Goal: Information Seeking & Learning: Find specific fact

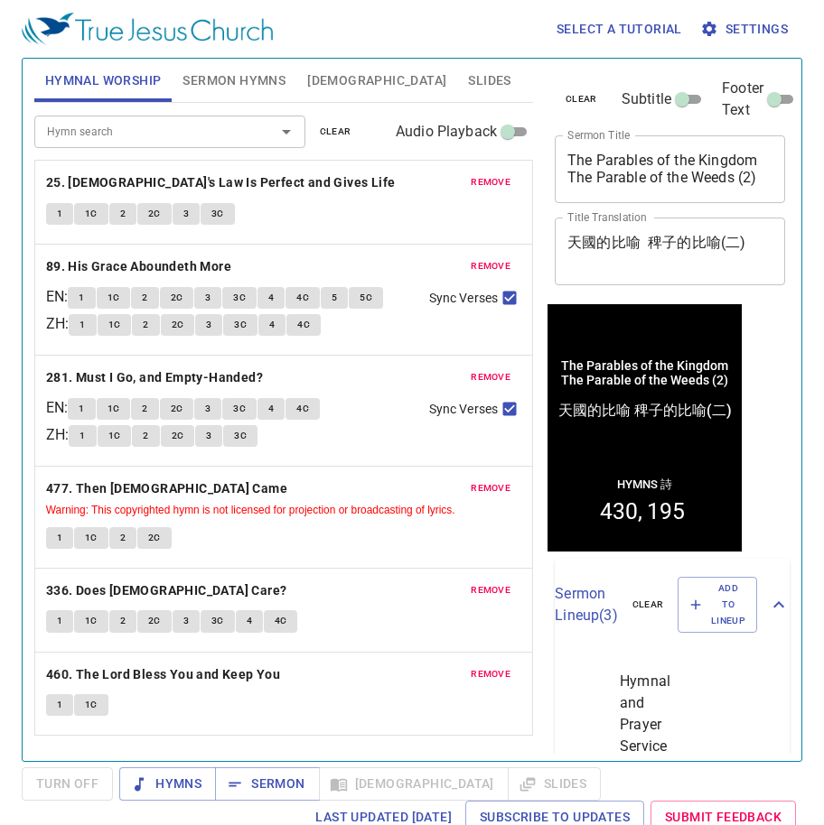
click at [483, 184] on span "remove" at bounding box center [491, 182] width 40 height 16
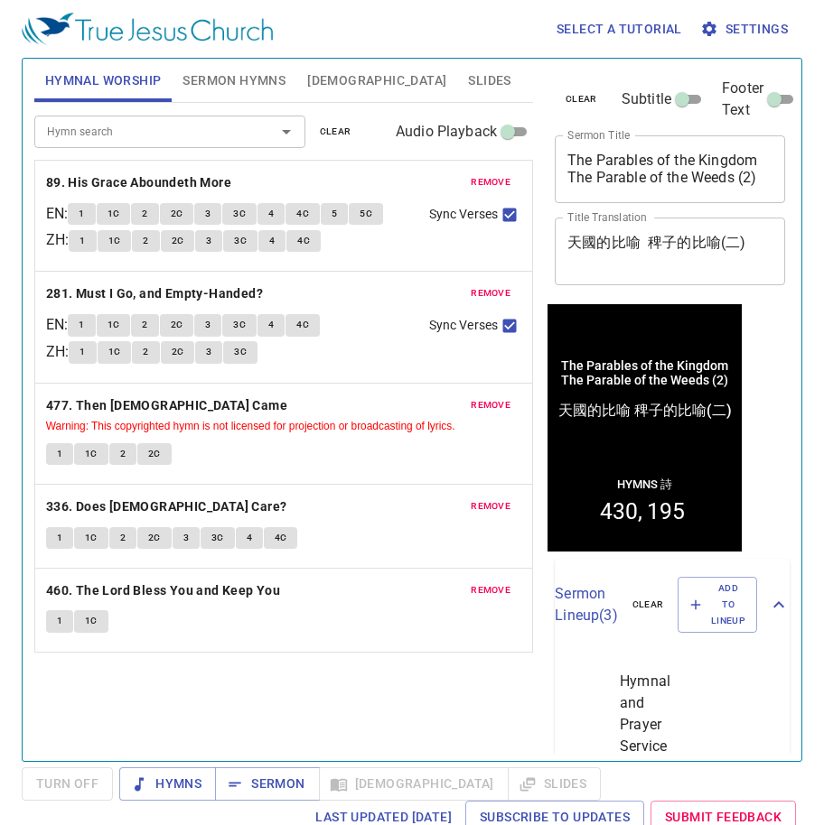
click at [483, 184] on span "remove" at bounding box center [491, 182] width 40 height 16
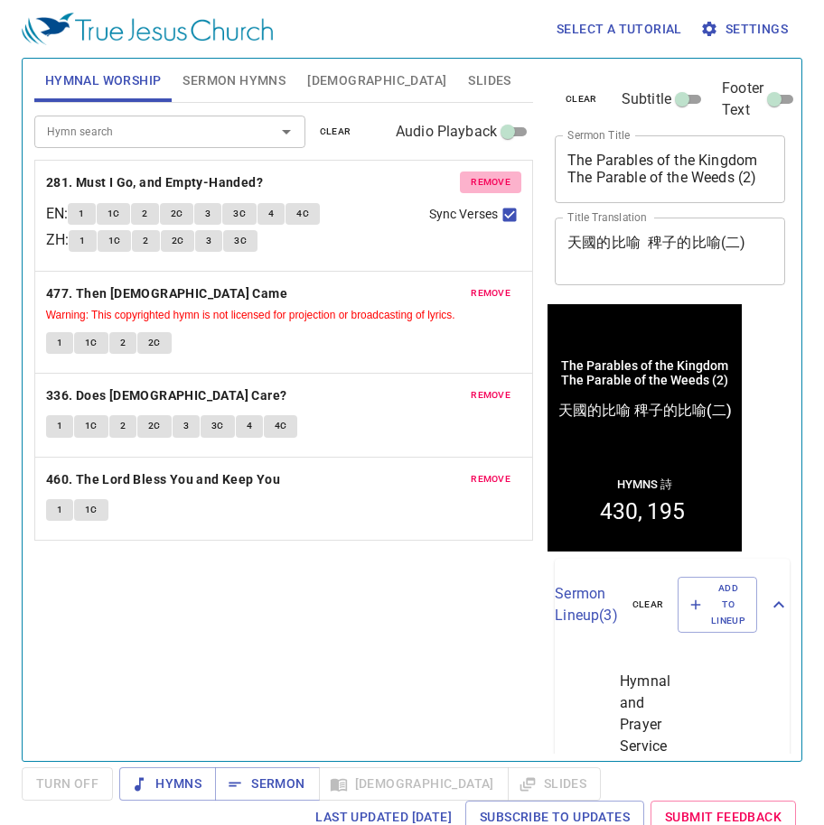
click at [483, 184] on span "remove" at bounding box center [491, 182] width 40 height 16
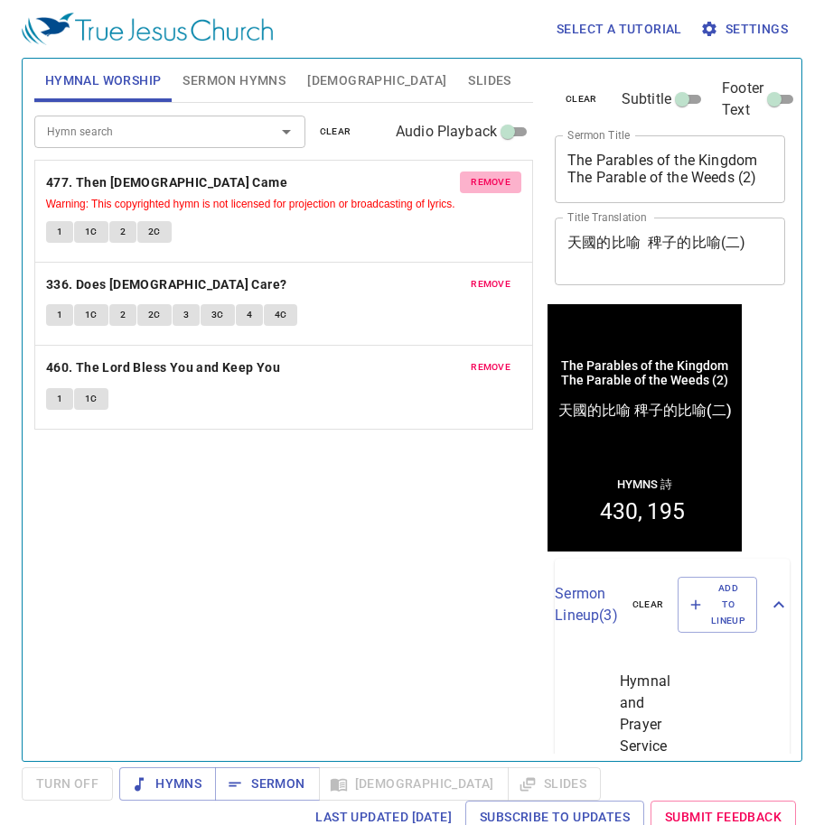
click at [483, 184] on span "remove" at bounding box center [491, 182] width 40 height 16
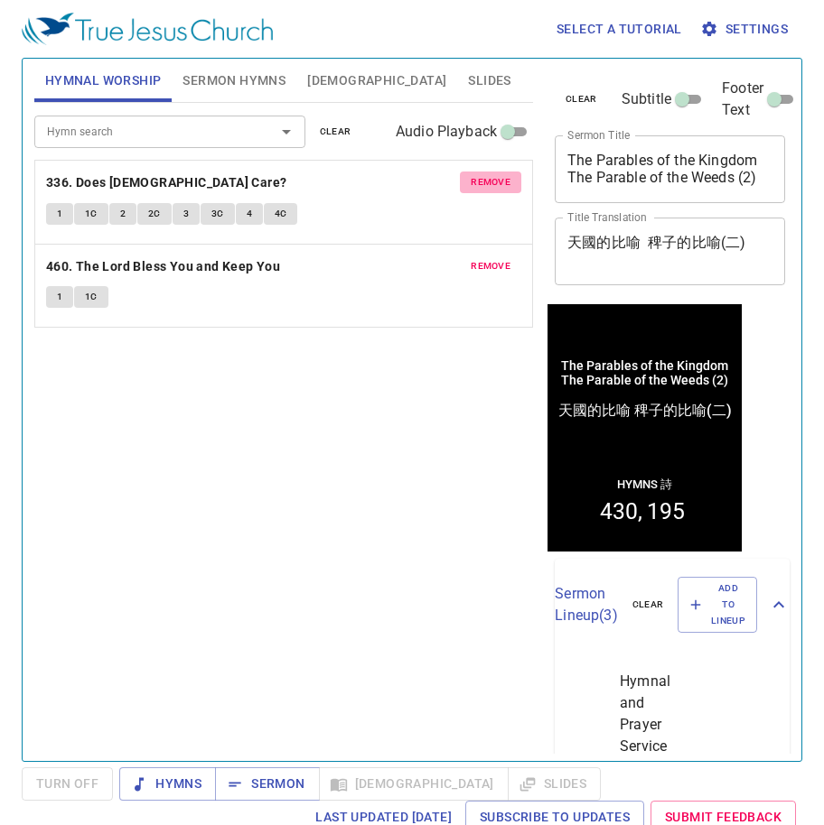
click at [483, 184] on span "remove" at bounding box center [491, 182] width 40 height 16
click at [483, 258] on span "remove" at bounding box center [491, 266] width 40 height 16
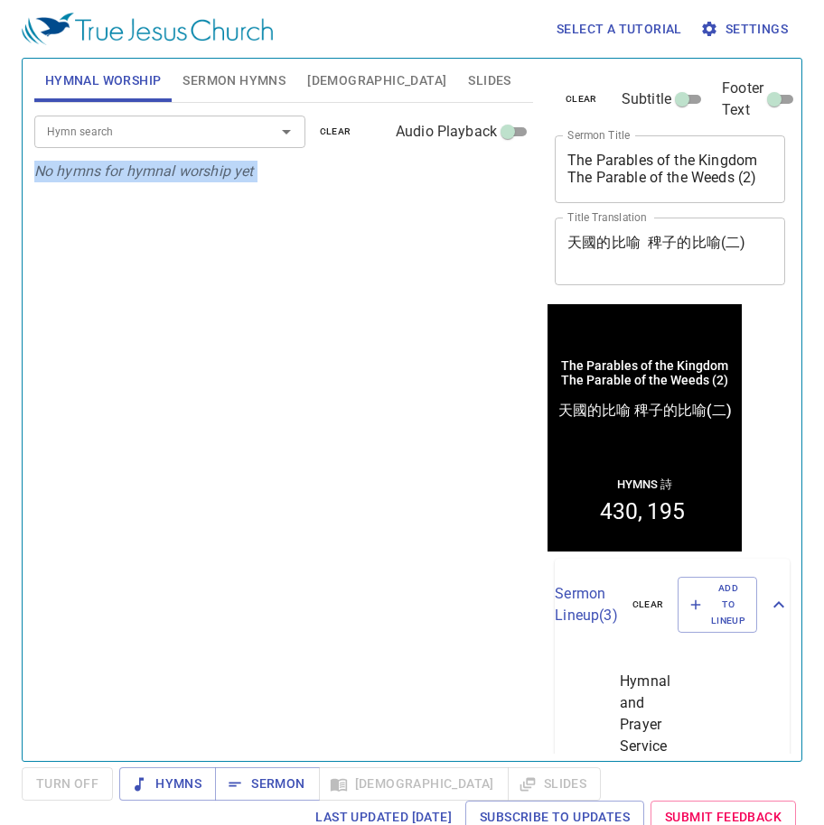
click at [483, 184] on div "Hymn search Hymn search clear Audio Playback No hymns for hymnal worship yet" at bounding box center [283, 424] width 499 height 643
drag, startPoint x: 566, startPoint y: 157, endPoint x: 741, endPoint y: 172, distance: 175.0
click at [741, 172] on div "The Parables of the Kingdom The Parable of the Weeds (2) x Sermon Title" at bounding box center [670, 169] width 230 height 68
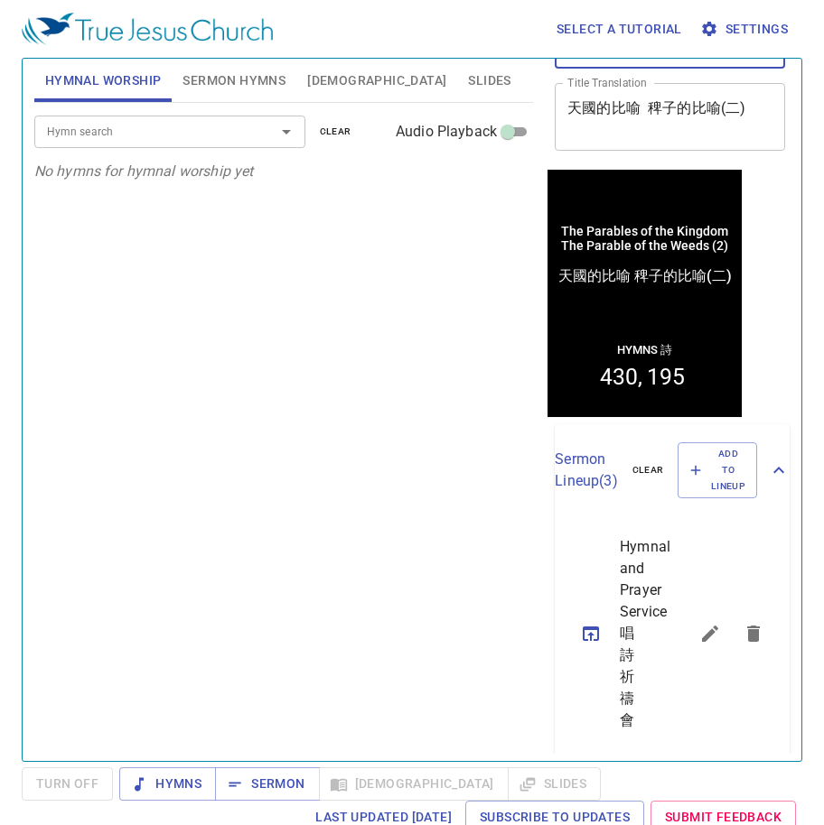
scroll to position [452, 0]
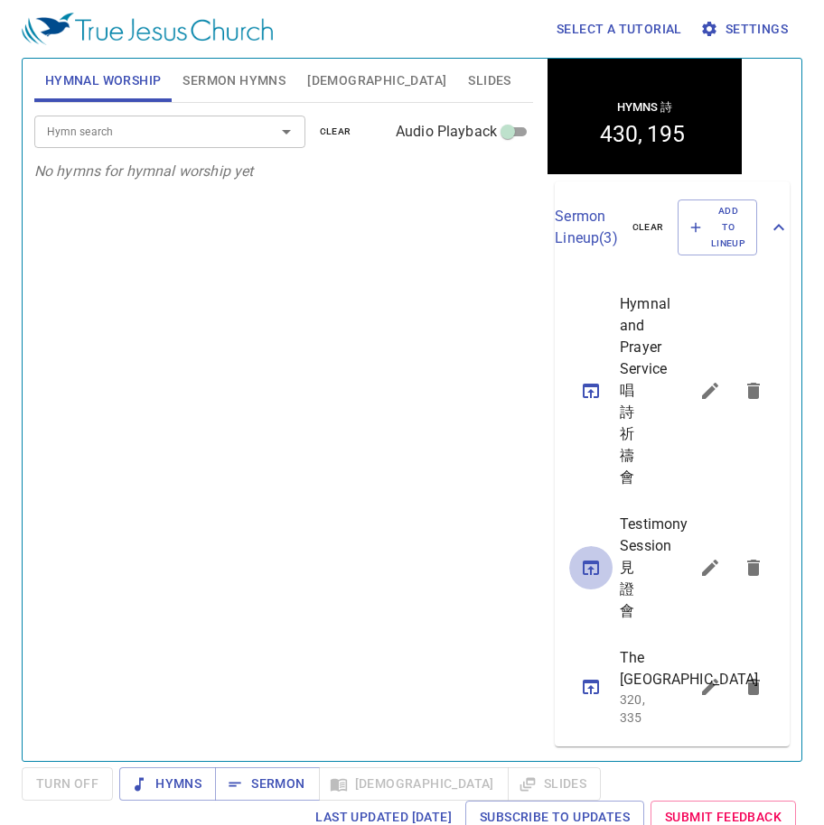
click at [585, 561] on icon "sermon lineup list" at bounding box center [591, 568] width 16 height 14
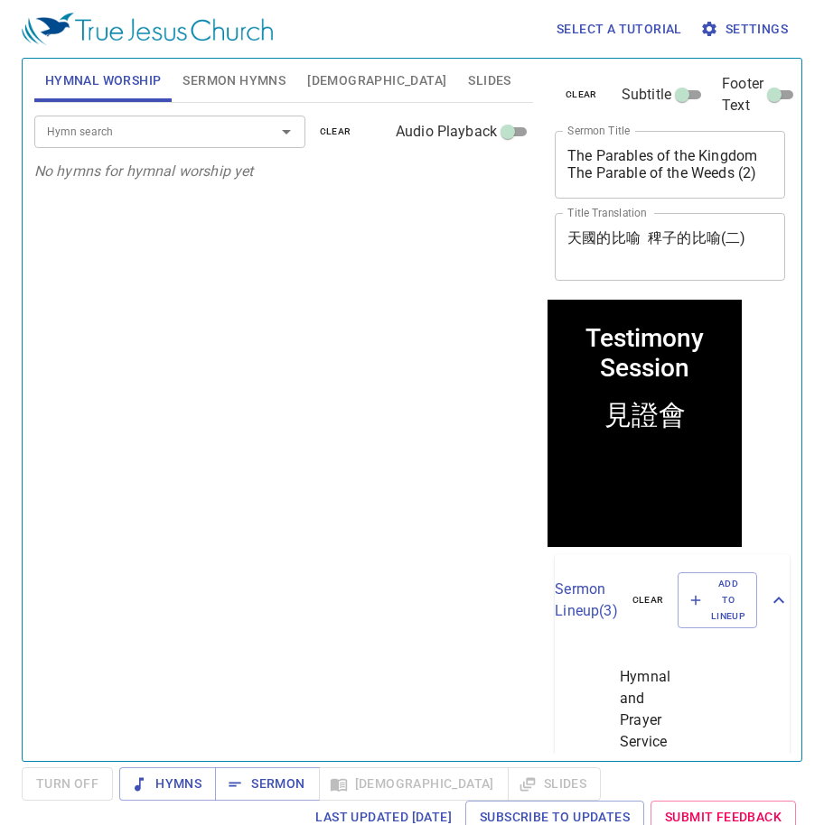
scroll to position [0, 0]
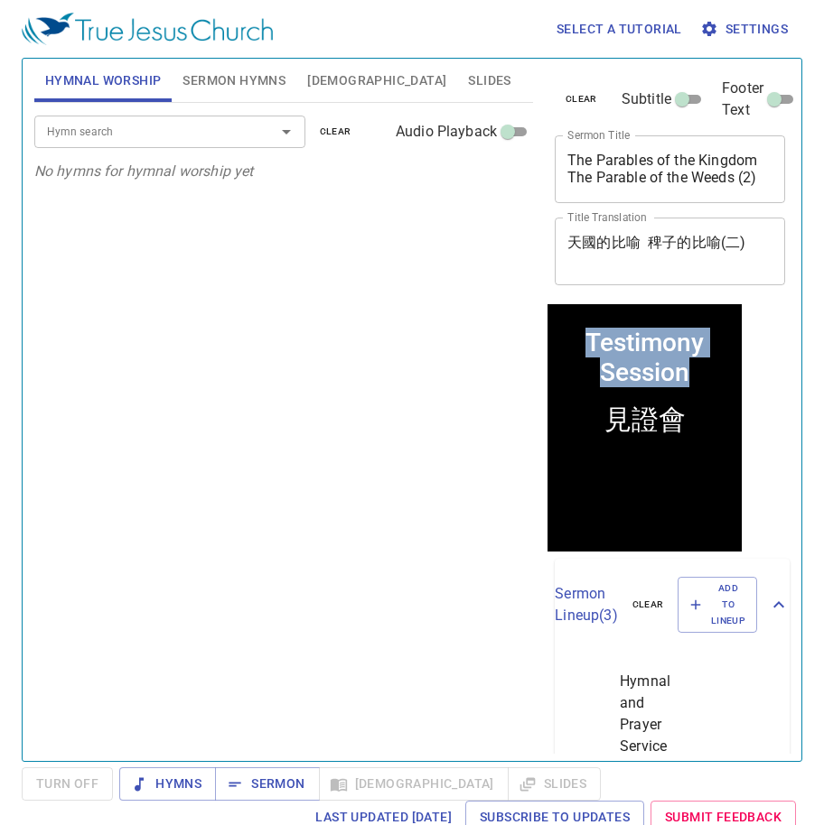
drag, startPoint x: 684, startPoint y: 377, endPoint x: 1084, endPoint y: 638, distance: 478.2
click at [547, 334] on html "Testimony Session Testimony Session 見證會 見證會" at bounding box center [644, 426] width 194 height 247
copy div "Testimony Session"
drag, startPoint x: 562, startPoint y: 334, endPoint x: 592, endPoint y: 334, distance: 29.8
click at [562, 334] on div "Testimony Session" at bounding box center [643, 357] width 175 height 60
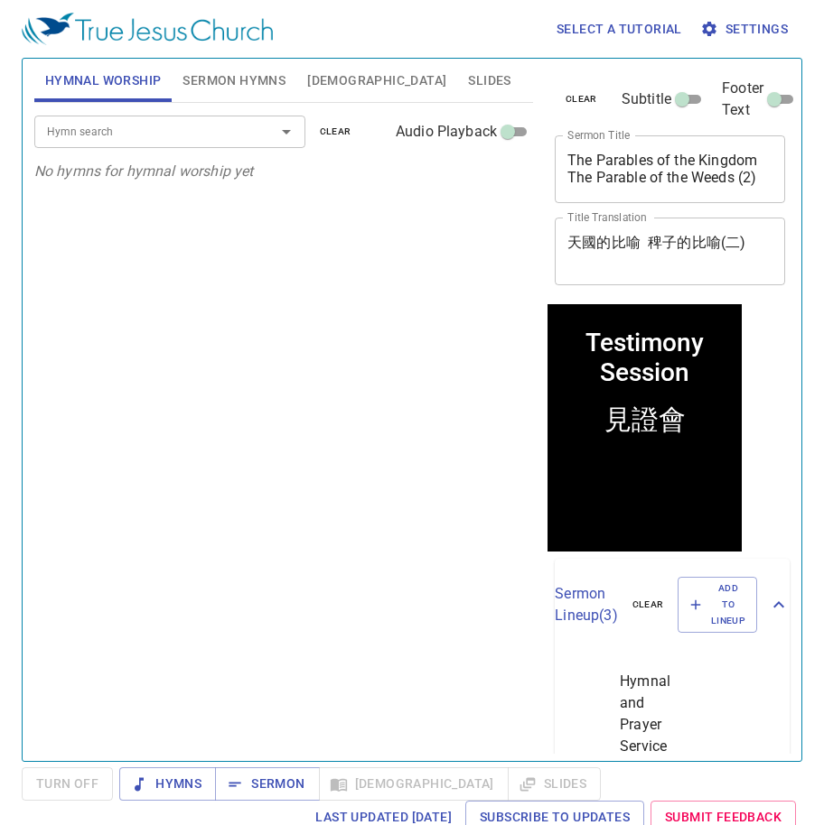
click at [637, 346] on div "Testimony Session" at bounding box center [643, 357] width 175 height 60
click at [676, 372] on div "Testimony Session" at bounding box center [643, 357] width 175 height 60
drag, startPoint x: 680, startPoint y: 372, endPoint x: 528, endPoint y: 337, distance: 155.8
click at [547, 337] on html "Testimony Session Testimony Session 見證會 見證會" at bounding box center [644, 426] width 194 height 247
copy div "Testimony Session"
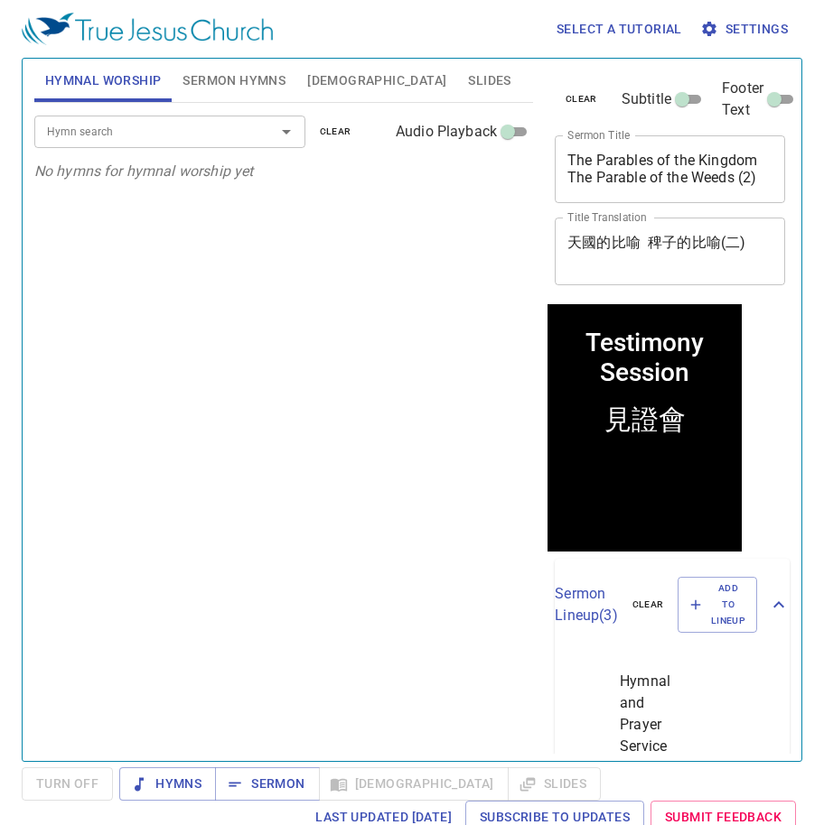
click at [682, 416] on div "見證會" at bounding box center [644, 417] width 185 height 52
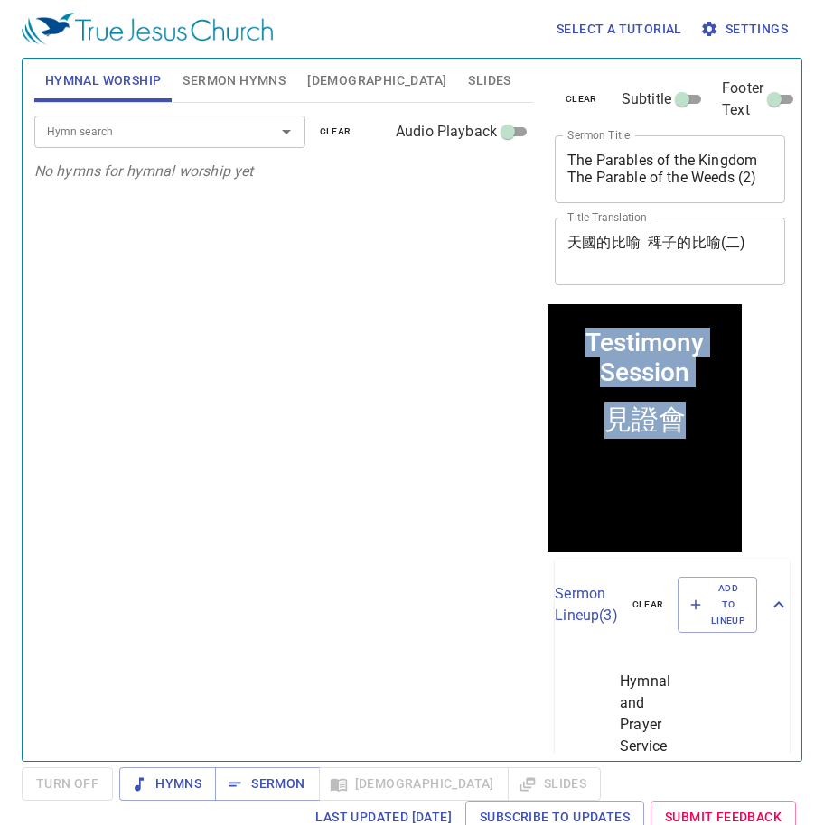
drag, startPoint x: 676, startPoint y: 418, endPoint x: 527, endPoint y: 418, distance: 149.0
click at [547, 418] on html "Testimony Session Testimony Session 見證會 見證會" at bounding box center [644, 426] width 194 height 247
click at [676, 420] on div "見證會" at bounding box center [644, 419] width 81 height 37
drag, startPoint x: 678, startPoint y: 420, endPoint x: 610, endPoint y: 421, distance: 68.6
click at [610, 421] on div "見證會" at bounding box center [644, 417] width 185 height 52
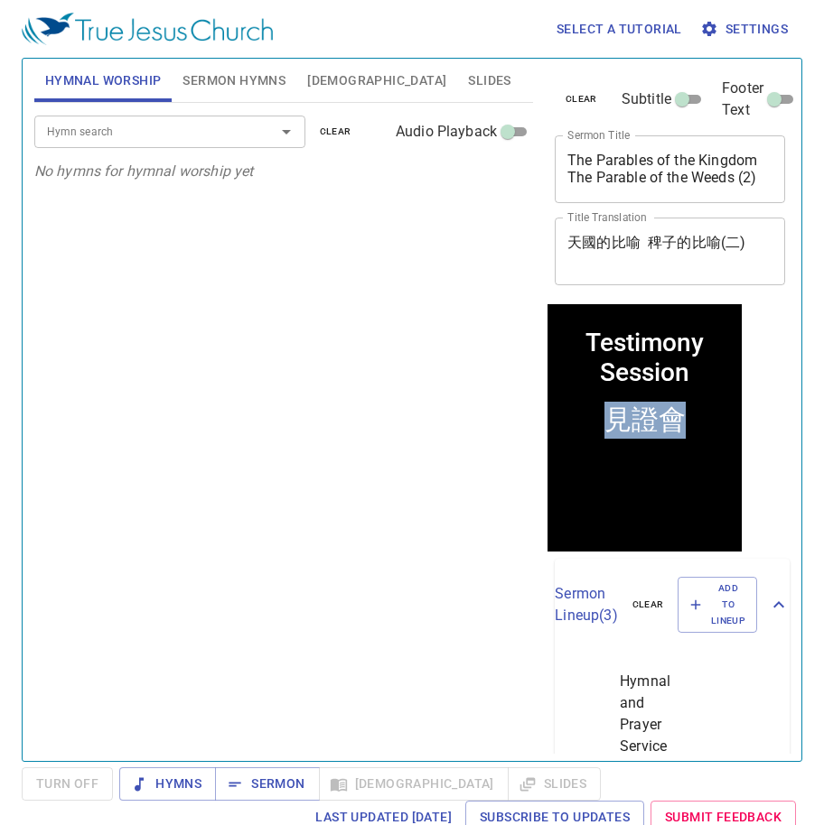
copy div "見證會"
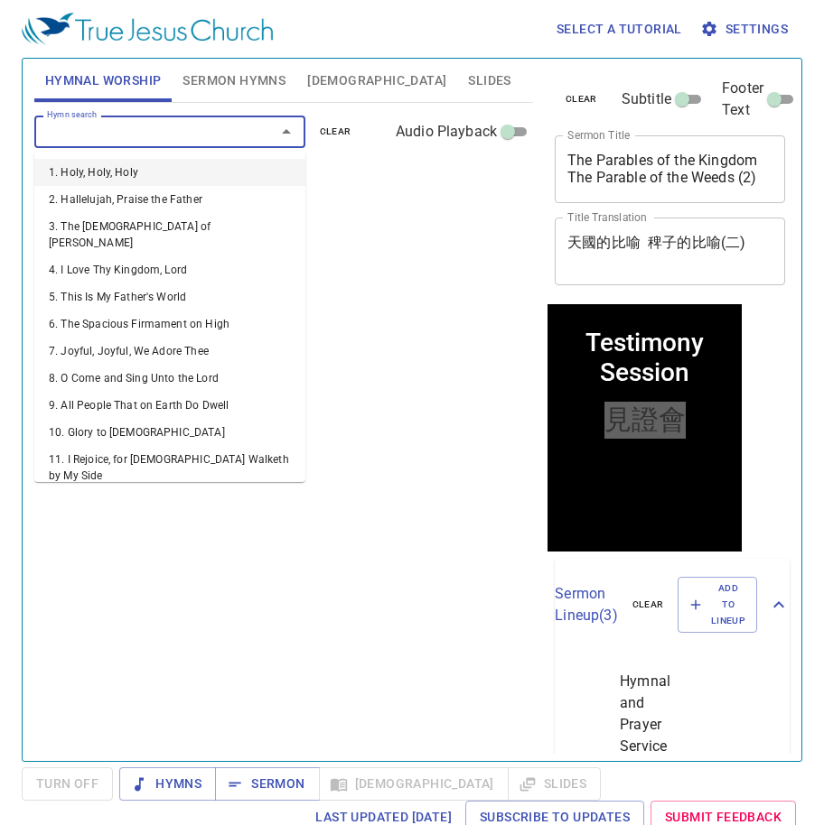
click at [137, 128] on input "Hymn search" at bounding box center [143, 131] width 207 height 21
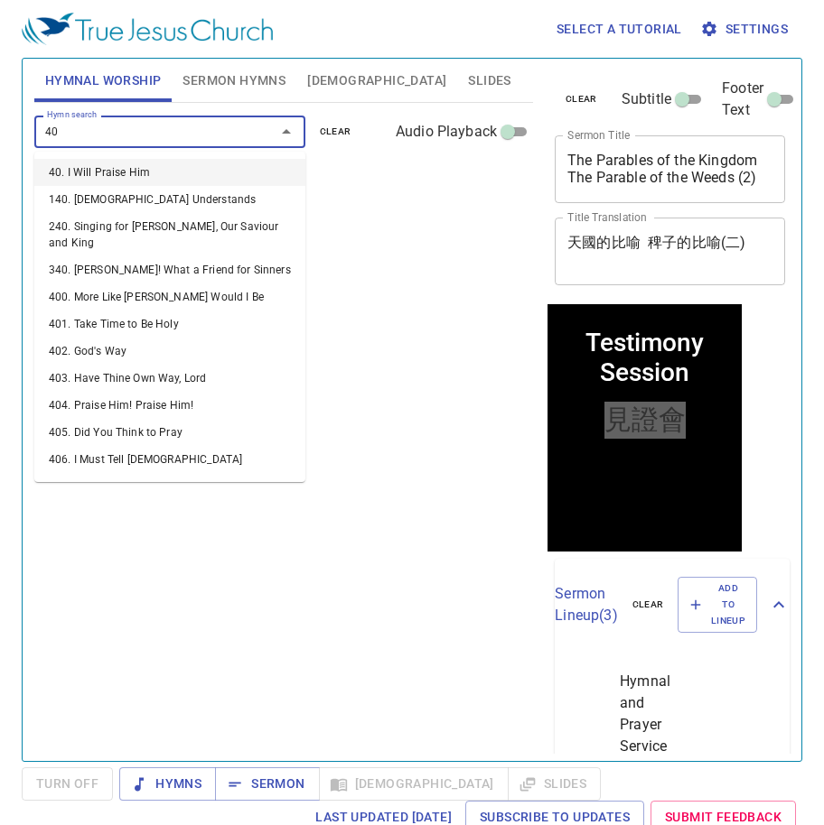
type input "406"
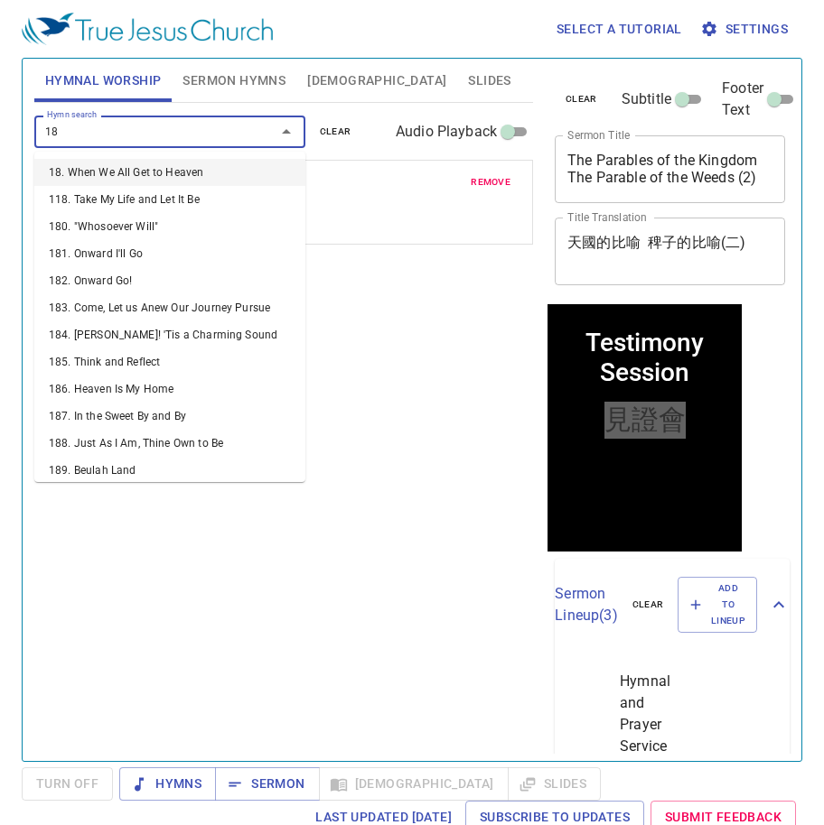
type input "182"
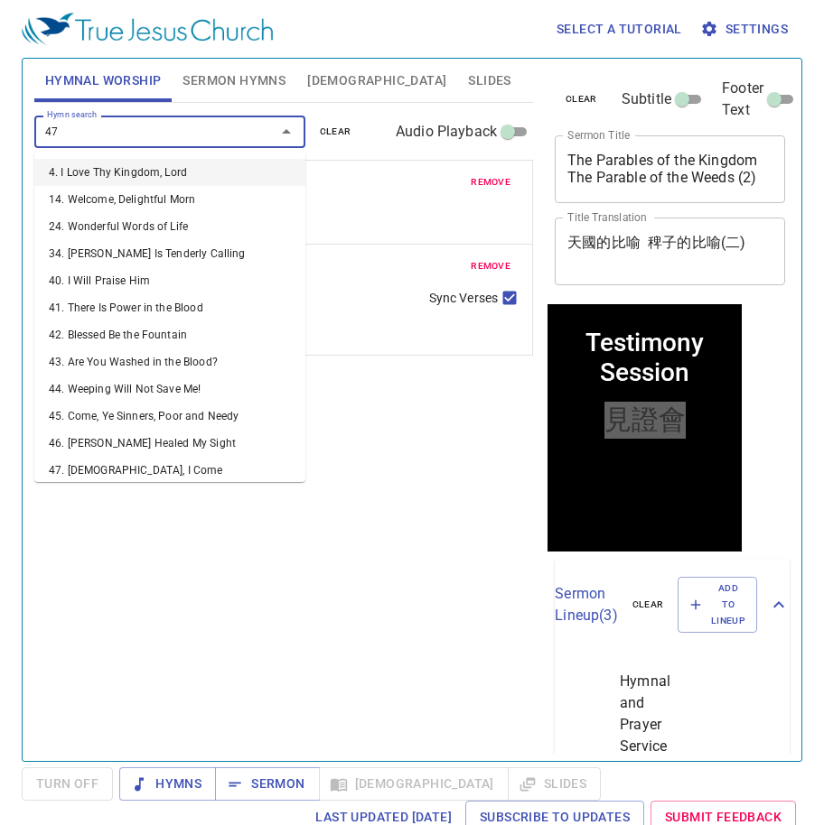
type input "478"
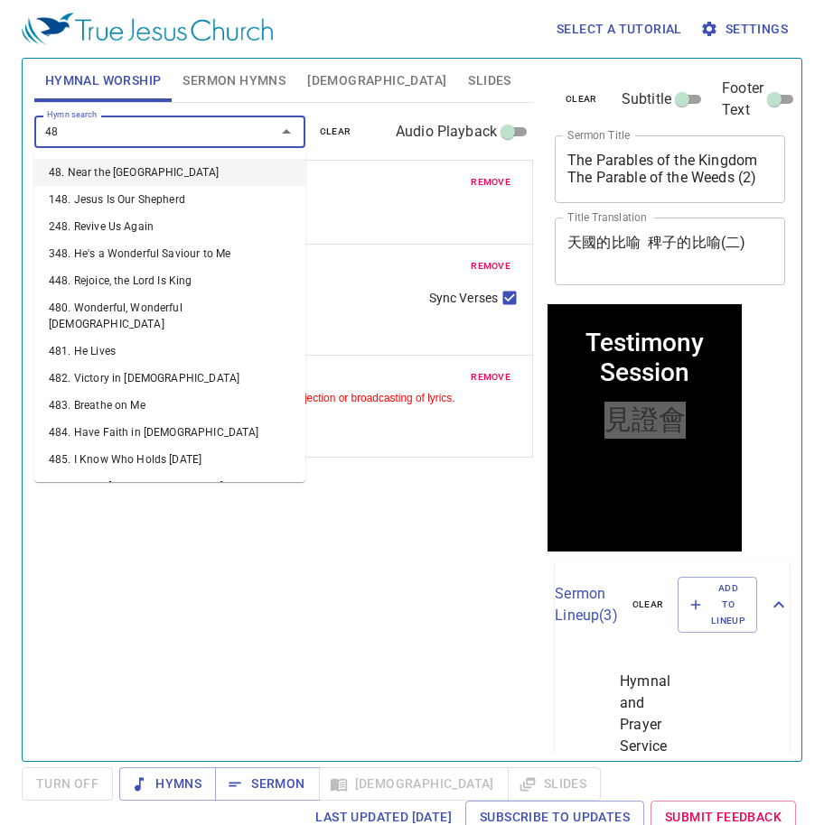
type input "482"
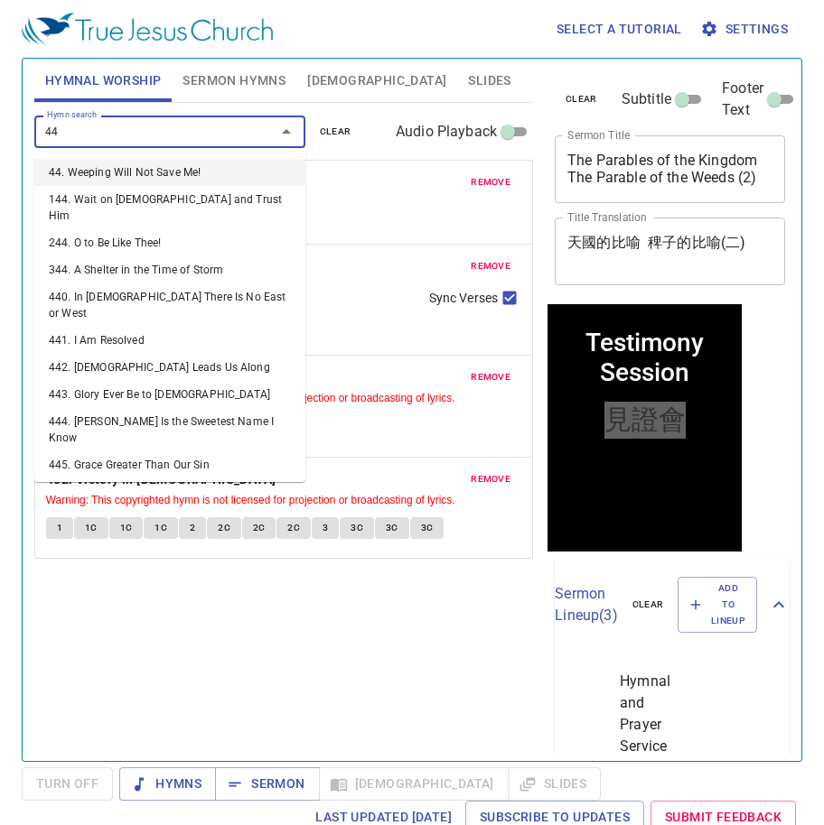
type input "442"
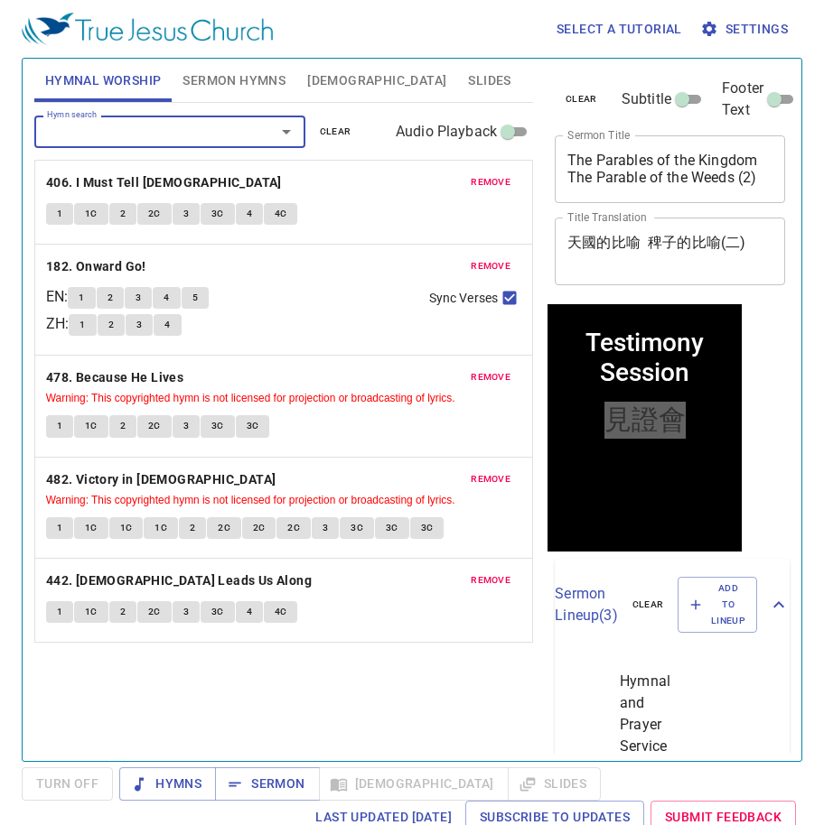
click at [244, 77] on span "Sermon Hymns" at bounding box center [233, 81] width 103 height 23
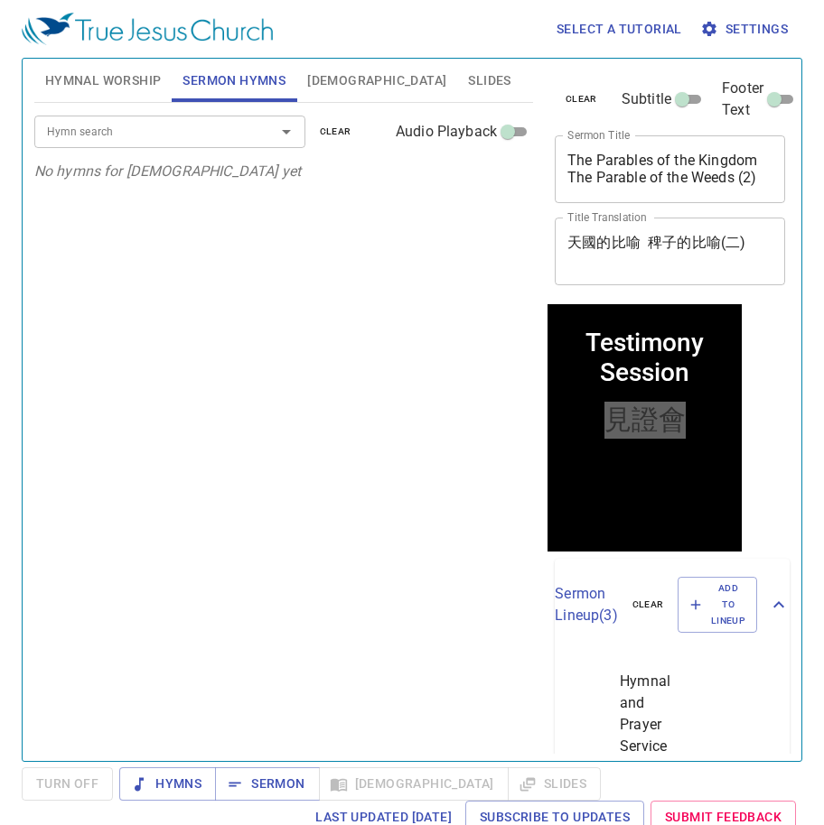
click at [177, 129] on input "Hymn search" at bounding box center [143, 131] width 207 height 21
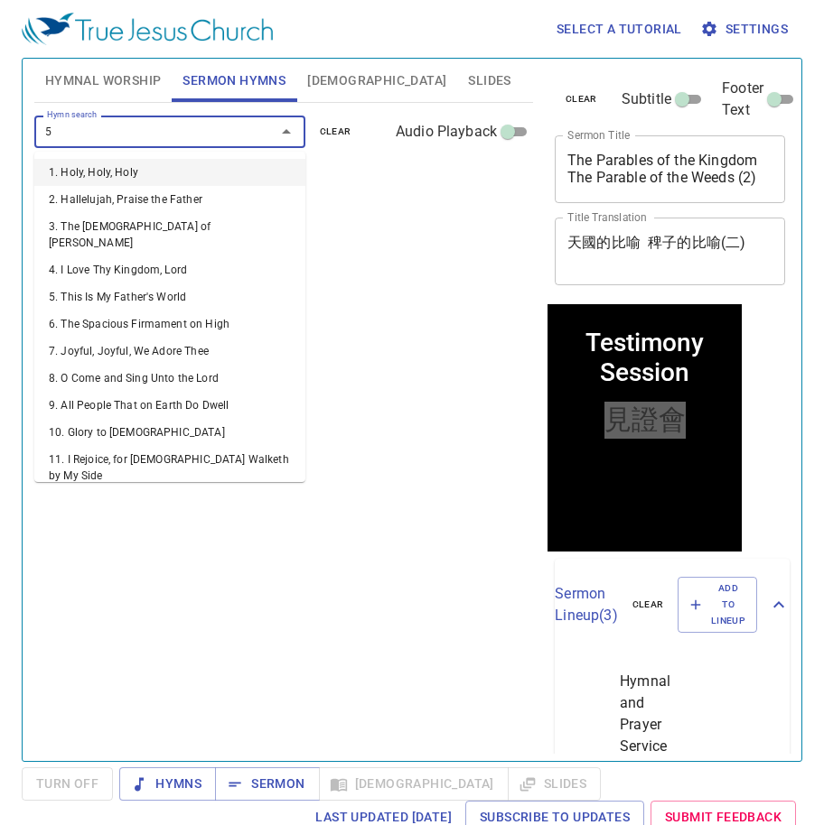
type input "58"
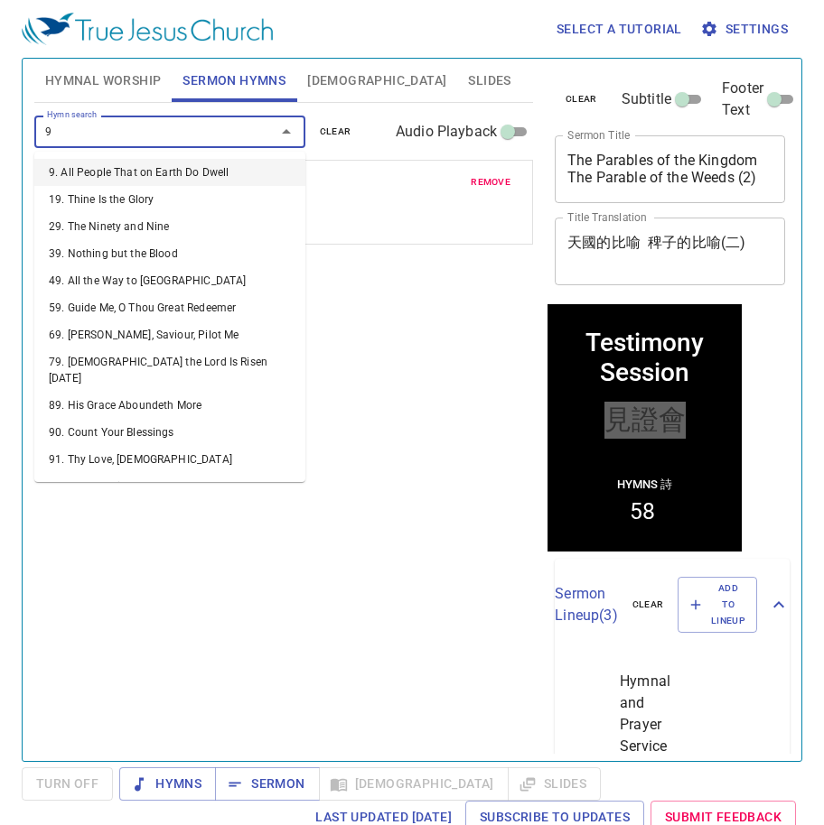
type input "96"
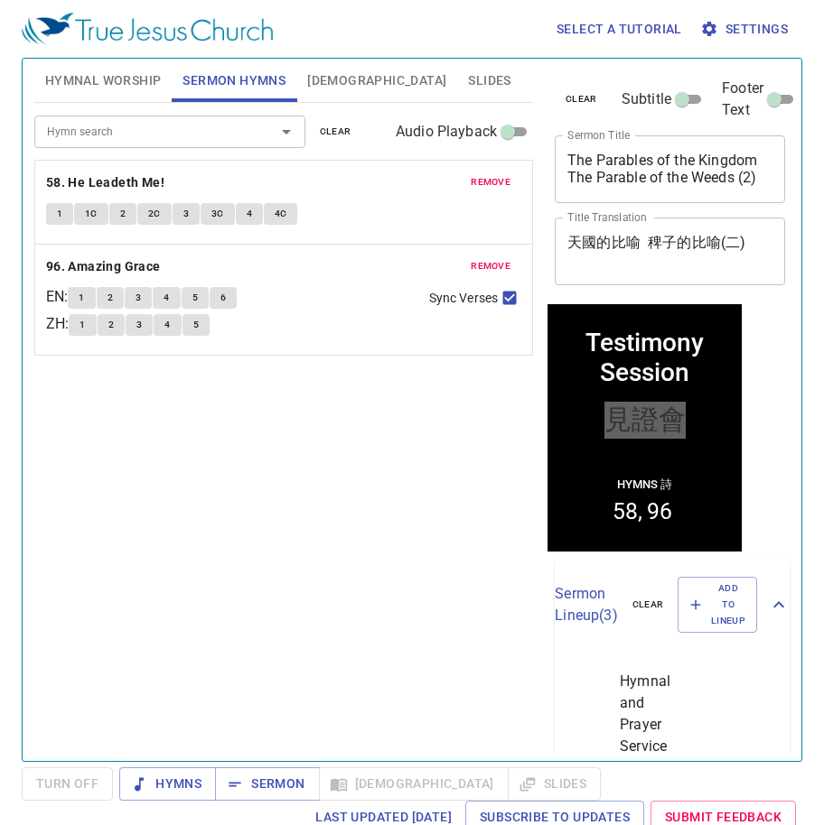
click at [242, 582] on div "Hymn search Hymn search clear Audio Playback remove 58. He Leadeth Me! 1 1C 2 2…" at bounding box center [283, 424] width 499 height 643
click at [172, 781] on span "Hymns" at bounding box center [168, 784] width 68 height 23
click at [144, 495] on div "Hymn search Hymn search clear Audio Playback remove 58. He Leadeth Me! 1 1C 2 2…" at bounding box center [283, 424] width 499 height 643
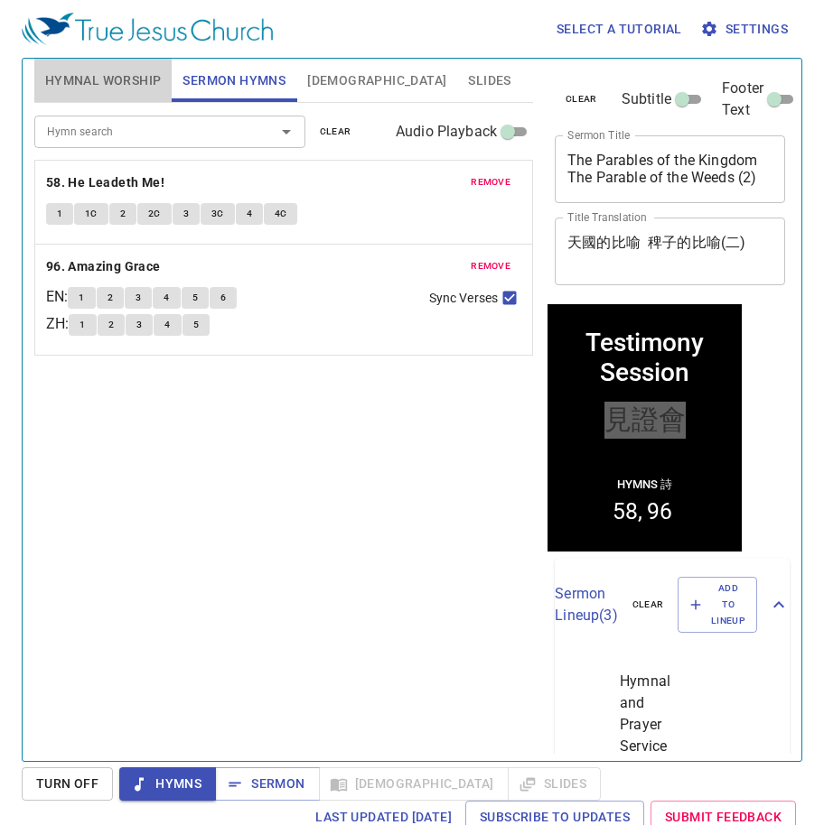
click at [79, 77] on span "Hymnal Worship" at bounding box center [103, 81] width 117 height 23
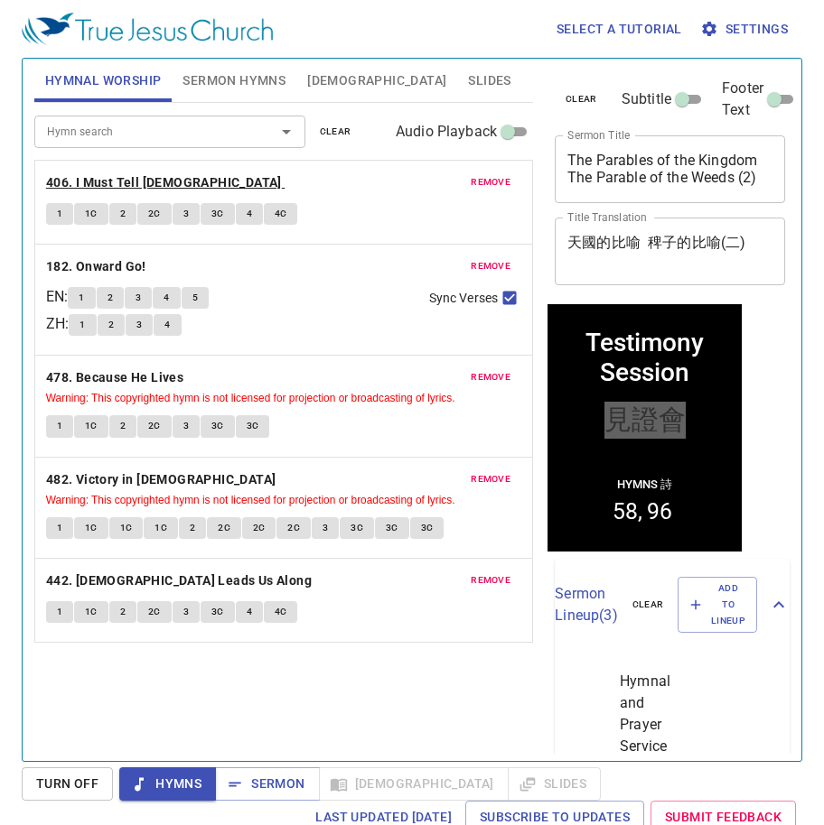
click at [133, 178] on b "406. I Must Tell [DEMOGRAPHIC_DATA]" at bounding box center [164, 183] width 236 height 23
click at [58, 210] on span "1" at bounding box center [59, 214] width 5 height 16
click at [82, 217] on button "1C" at bounding box center [91, 214] width 34 height 22
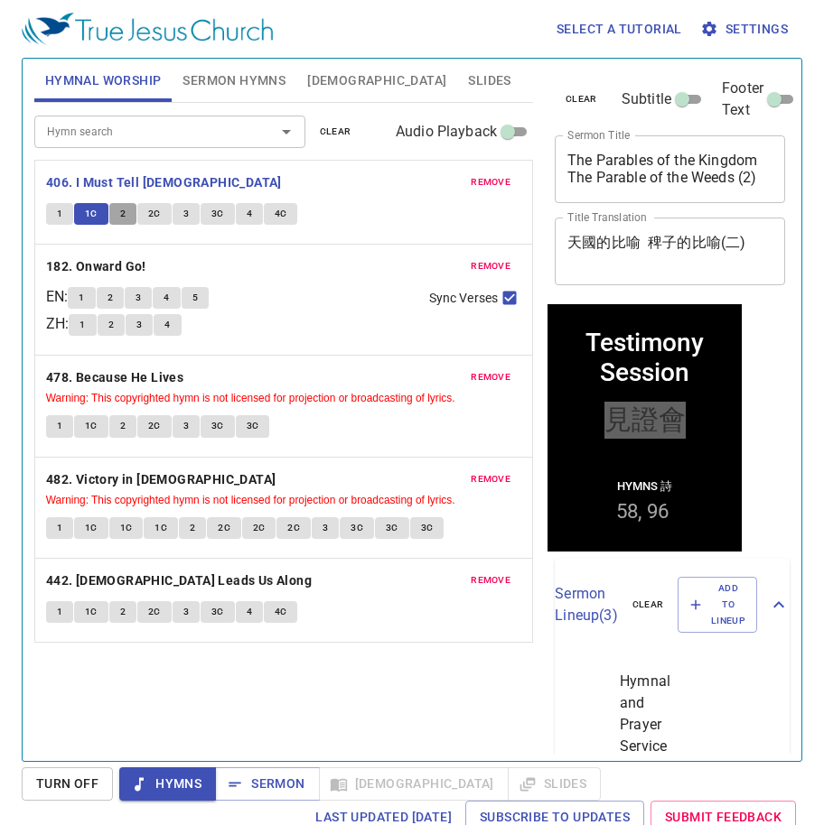
click at [120, 215] on span "2" at bounding box center [122, 214] width 5 height 16
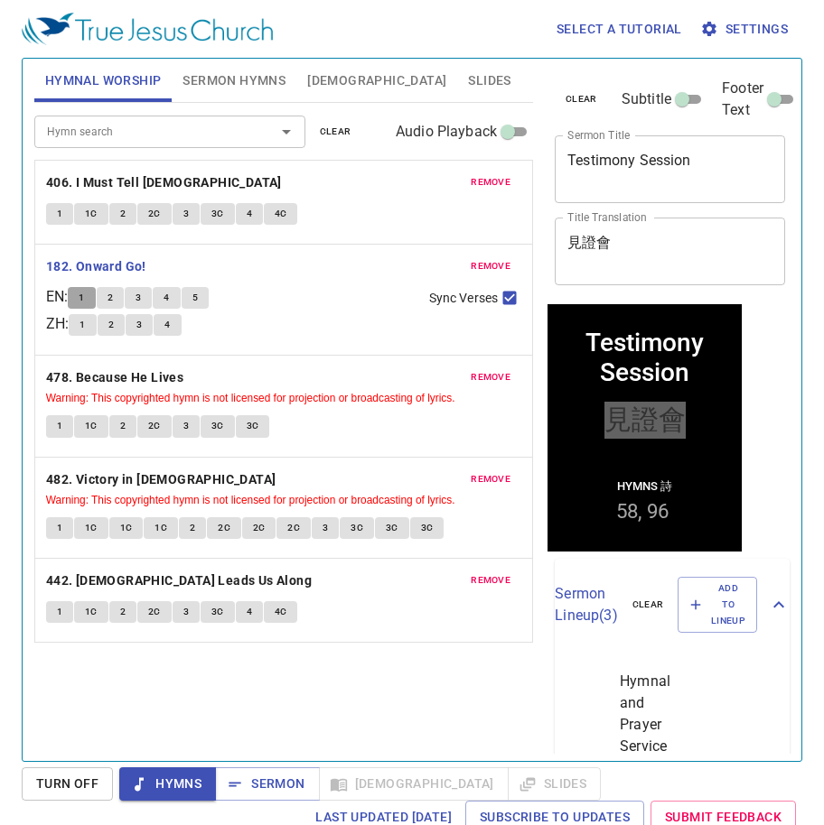
click at [95, 300] on button "1" at bounding box center [81, 298] width 27 height 22
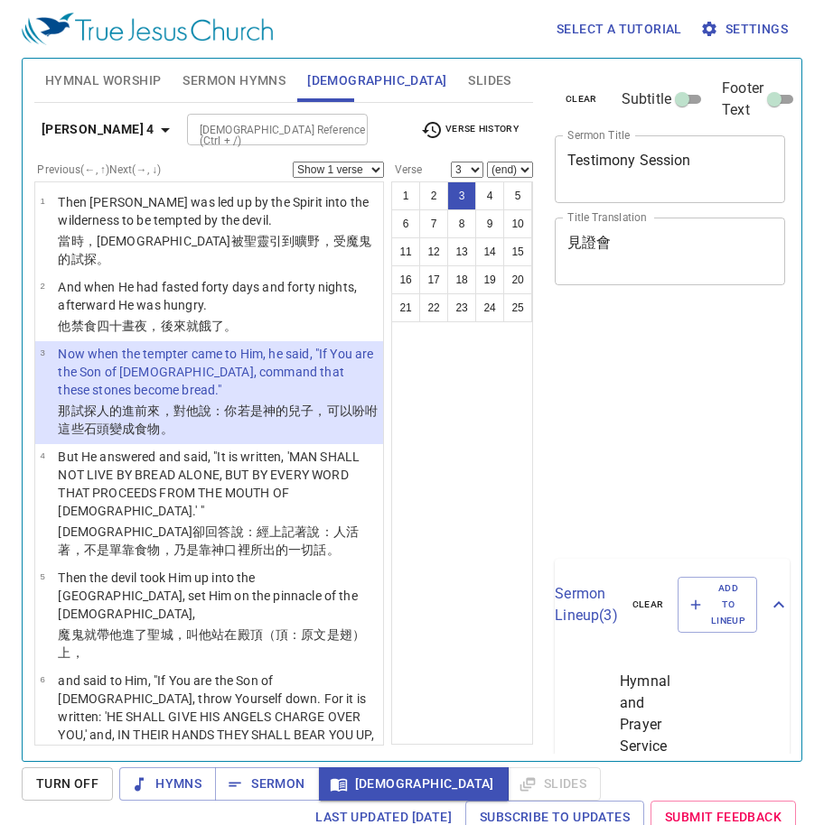
select select "3"
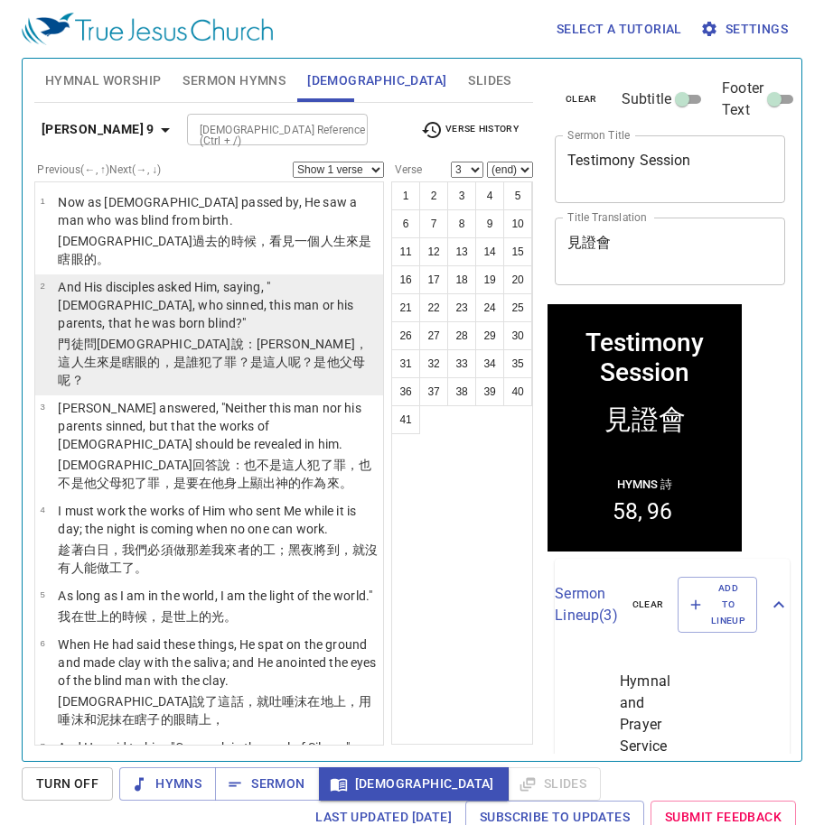
click at [238, 288] on p "And His disciples asked Him, saying, "[DEMOGRAPHIC_DATA], who sinned, this man …" at bounding box center [218, 305] width 320 height 54
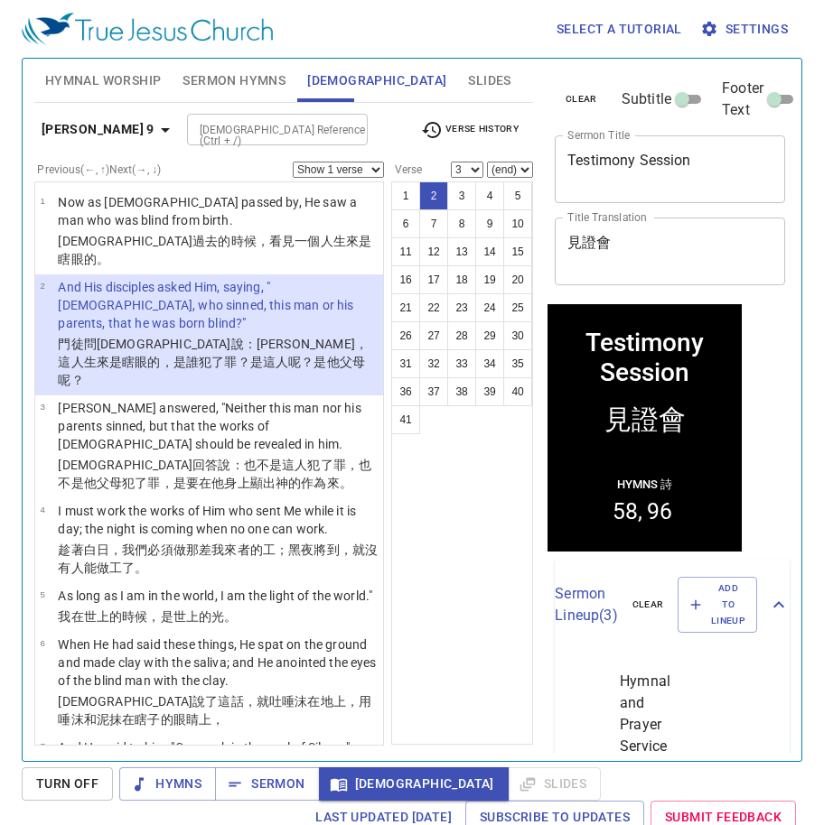
select select "2"
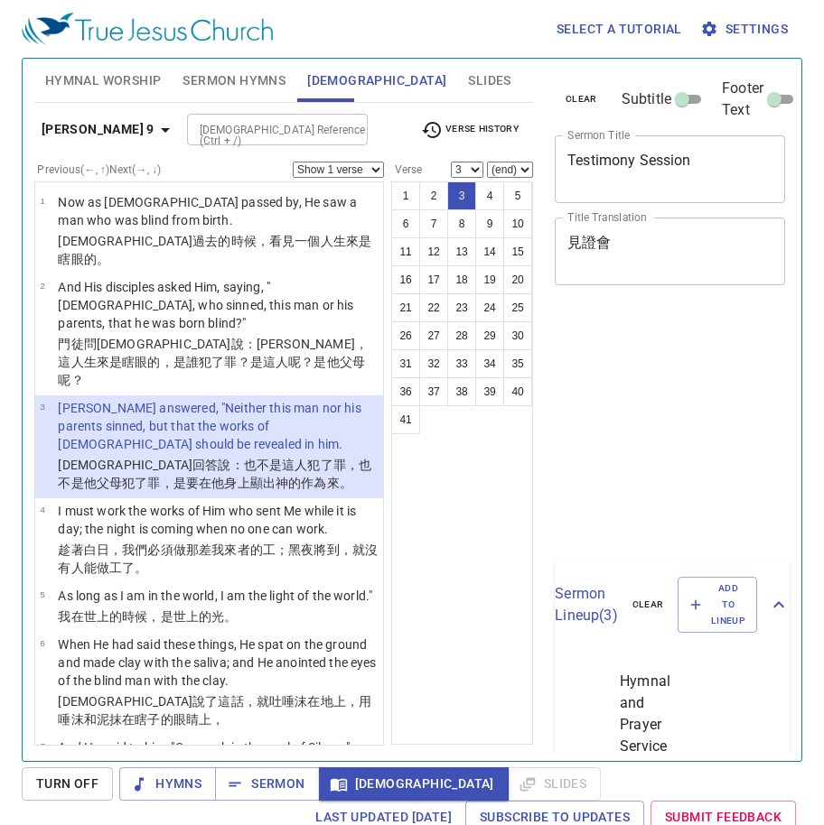
select select "3"
